Goal: Transaction & Acquisition: Obtain resource

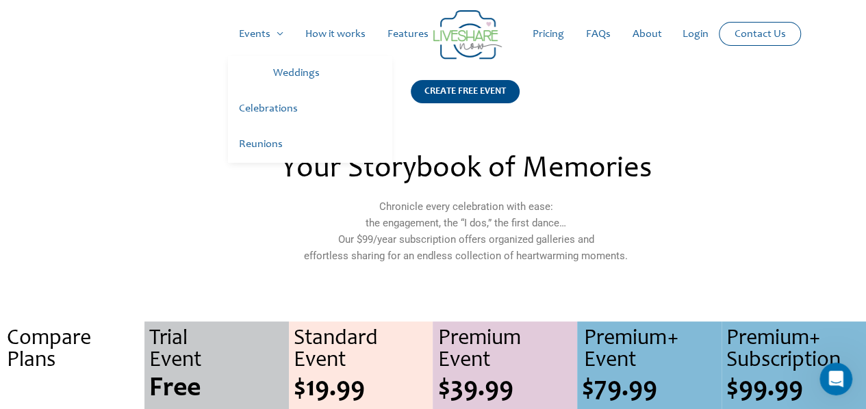
click at [300, 77] on link "Weddings" at bounding box center [327, 74] width 130 height 36
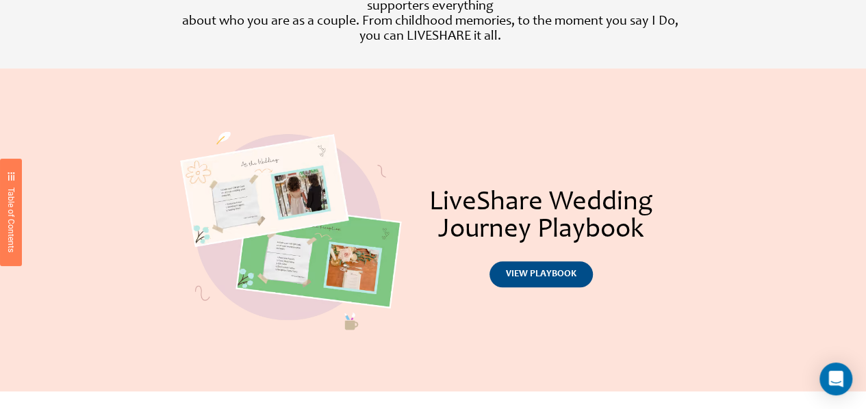
scroll to position [627, 0]
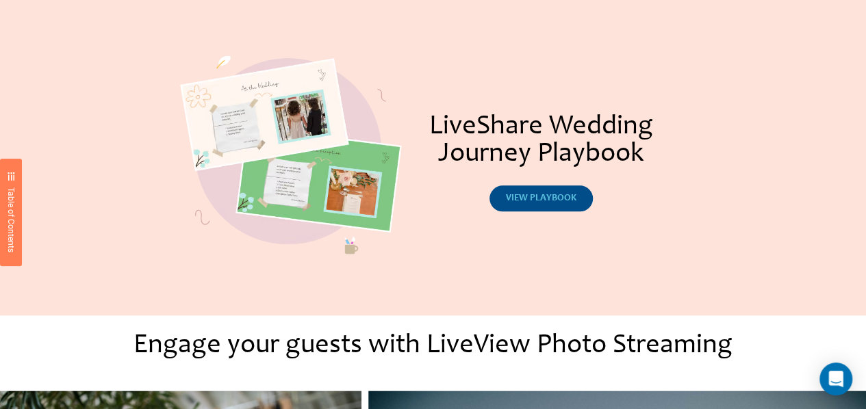
click at [542, 202] on span "view playbook" at bounding box center [541, 199] width 71 height 10
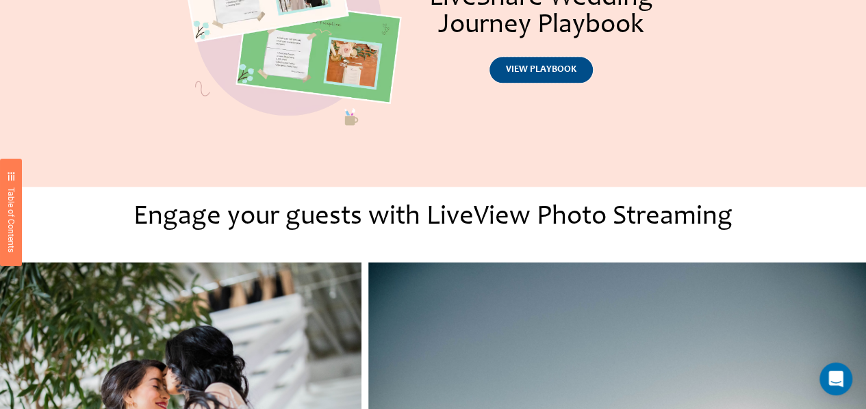
scroll to position [755, 0]
